Goal: Transaction & Acquisition: Book appointment/travel/reservation

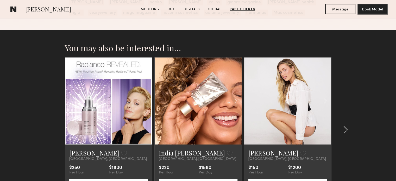
scroll to position [1503, 0]
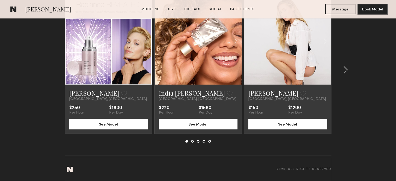
click at [193, 140] on button at bounding box center [192, 141] width 3 height 3
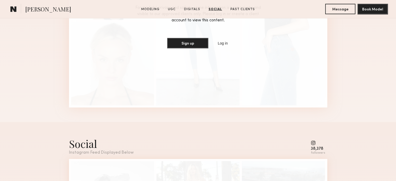
scroll to position [1009, 0]
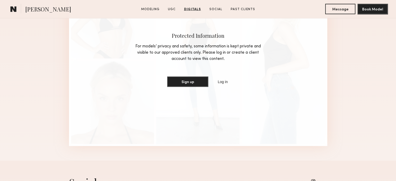
click at [149, 9] on link "Modeling" at bounding box center [150, 9] width 23 height 5
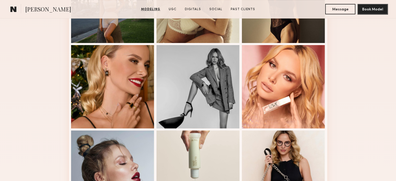
scroll to position [219, 0]
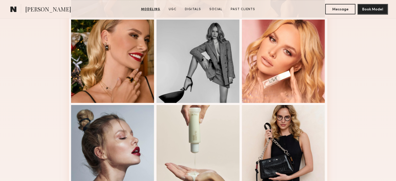
click at [266, 146] on div at bounding box center [283, 146] width 83 height 83
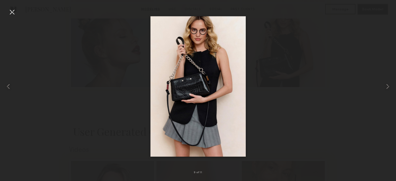
scroll to position [323, 0]
click at [10, 12] on div at bounding box center [12, 12] width 8 height 8
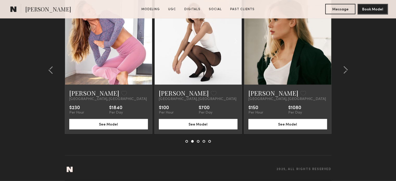
scroll to position [1503, 0]
click at [198, 143] on nb-model-recommendations-container "You may also be interested in… [PERSON_NAME] Favorite [GEOGRAPHIC_DATA], [GEOGR…" at bounding box center [198, 69] width 266 height 172
click at [197, 141] on button at bounding box center [198, 141] width 3 height 3
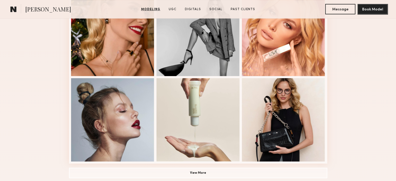
scroll to position [281, 0]
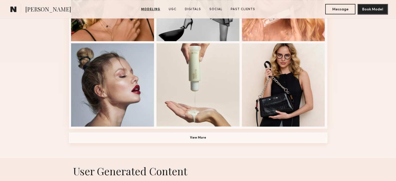
click at [202, 139] on button "View More" at bounding box center [198, 137] width 258 height 10
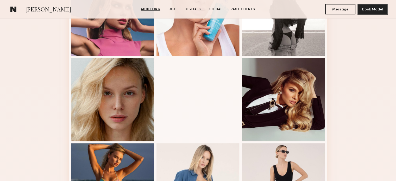
scroll to position [463, 0]
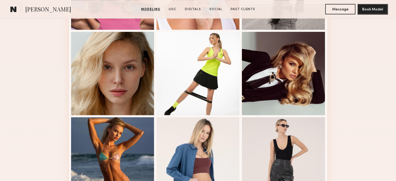
click at [206, 89] on div at bounding box center [197, 73] width 83 height 83
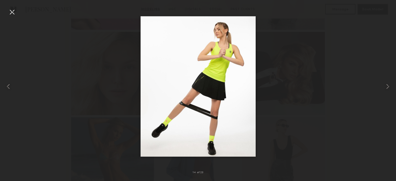
click at [12, 12] on div at bounding box center [12, 12] width 8 height 8
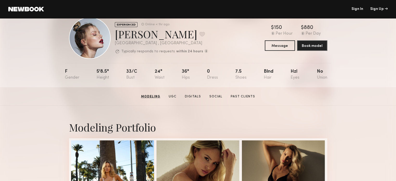
scroll to position [0, 0]
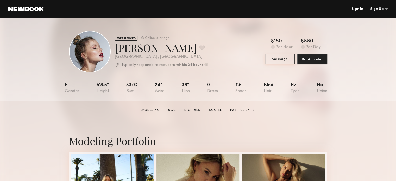
click at [274, 60] on button "Message" at bounding box center [279, 59] width 30 height 10
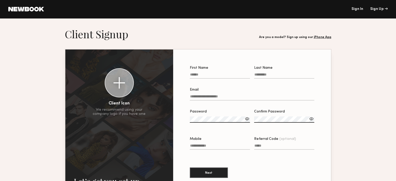
click at [196, 76] on input "First Name" at bounding box center [220, 76] width 60 height 6
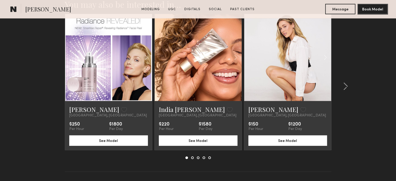
scroll to position [1503, 0]
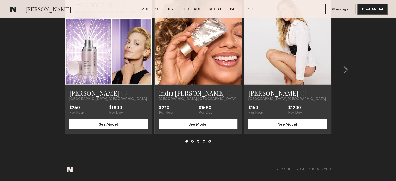
click at [209, 143] on nb-model-recommendations-container "You may also be interested in… [PERSON_NAME] Favorite [GEOGRAPHIC_DATA], [GEOGR…" at bounding box center [198, 69] width 266 height 172
click at [209, 142] on button at bounding box center [209, 141] width 3 height 3
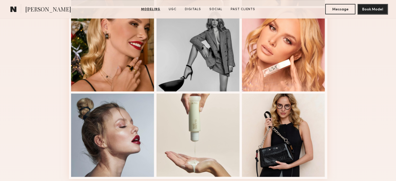
scroll to position [359, 0]
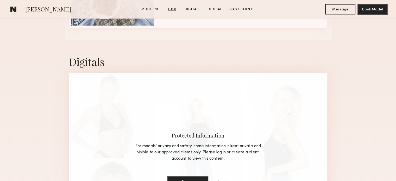
scroll to position [910, 0]
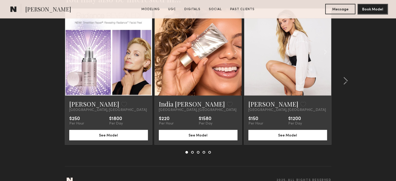
scroll to position [1477, 0]
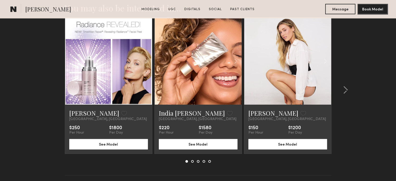
click at [280, 72] on link at bounding box center [288, 61] width 30 height 87
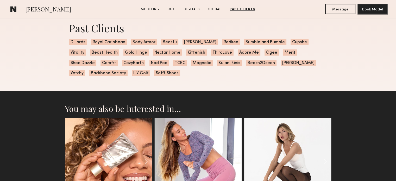
scroll to position [1066, 0]
